Goal: Information Seeking & Learning: Learn about a topic

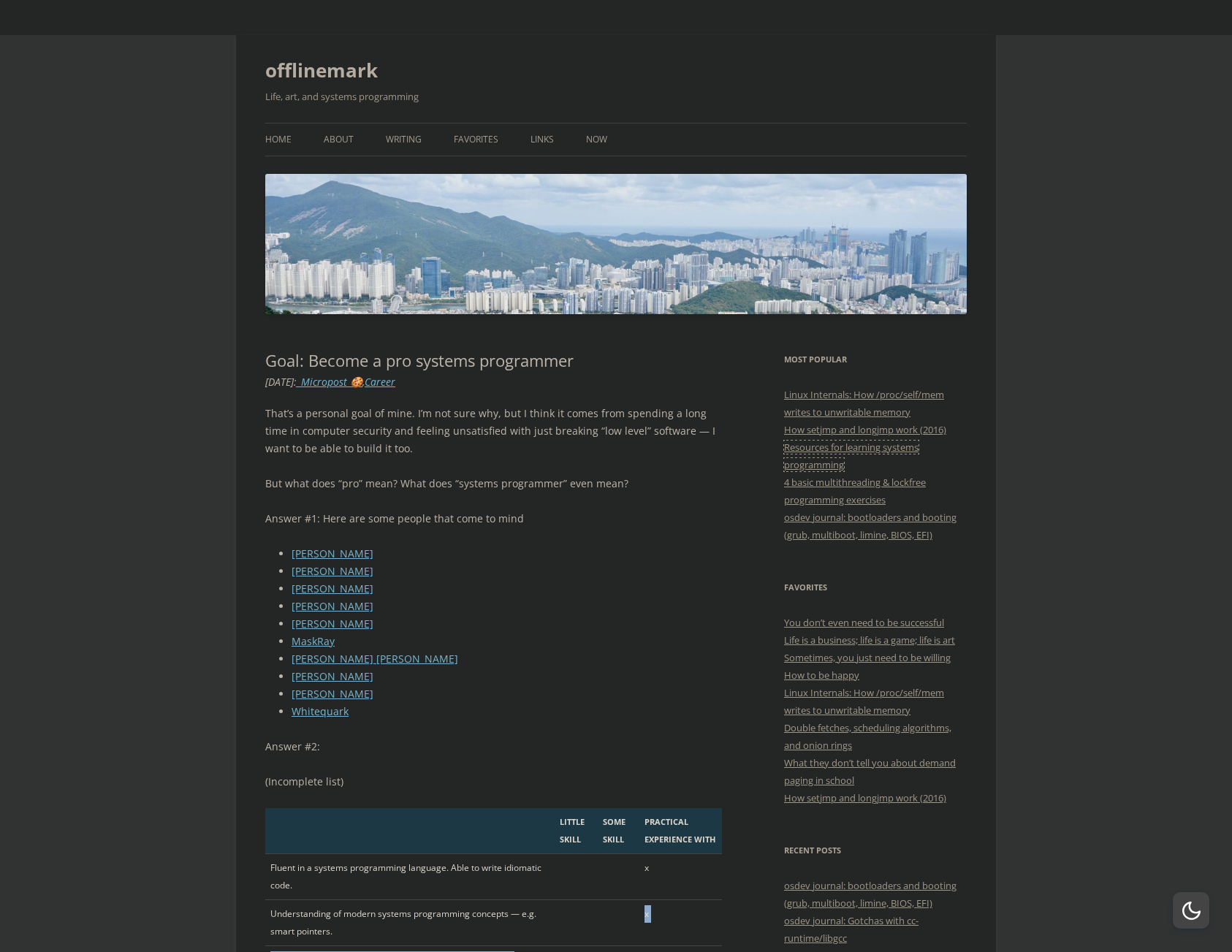
click at [827, 463] on link "Resources for learning systems programming" at bounding box center [851, 455] width 135 height 30
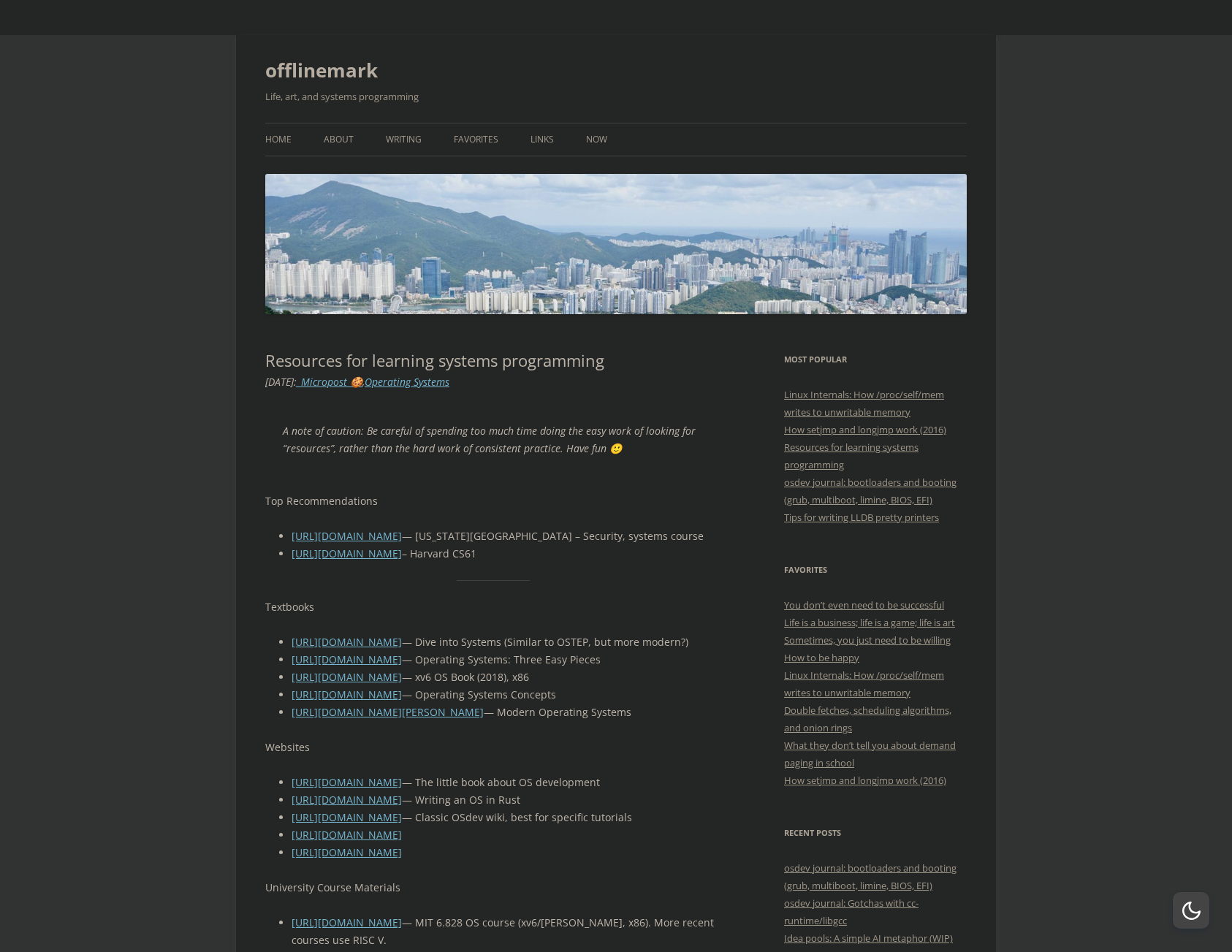
scroll to position [263, 0]
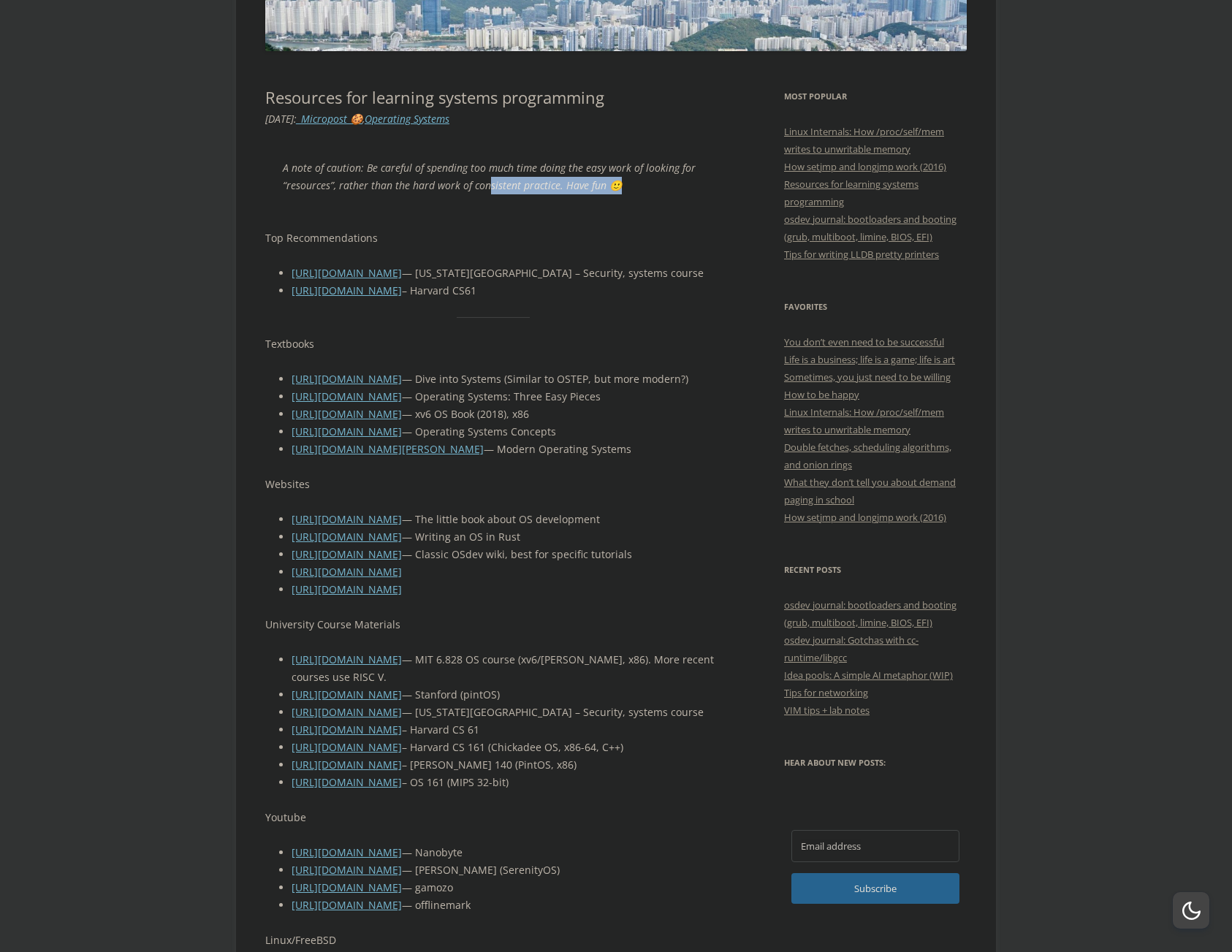
drag, startPoint x: 484, startPoint y: 185, endPoint x: 665, endPoint y: 185, distance: 181.0
click at [665, 185] on p "A note of caution: Be careful of spending too much time doing the easy work of …" at bounding box center [493, 177] width 422 height 35
click at [402, 295] on link "[URL][DOMAIN_NAME]" at bounding box center [346, 290] width 110 height 13
